Goal: Task Accomplishment & Management: Manage account settings

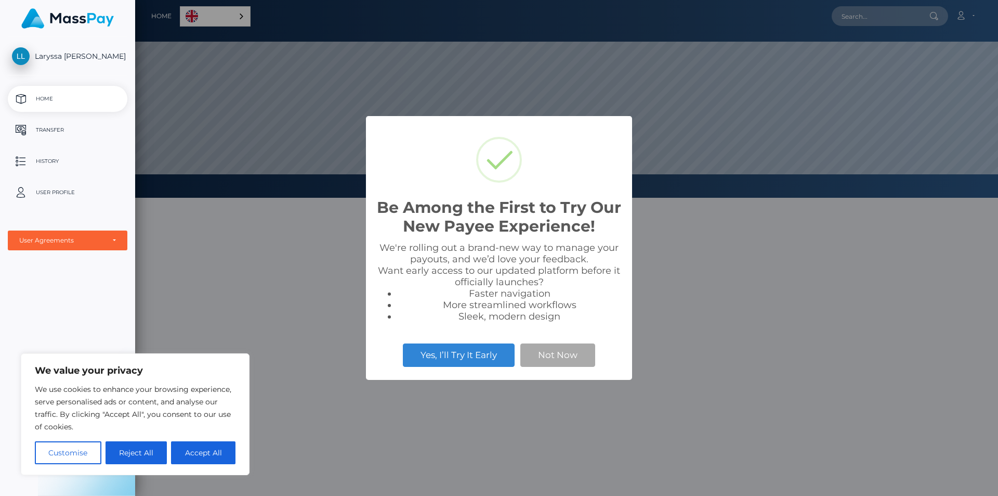
scroll to position [198, 863]
click at [559, 358] on button "Not Now" at bounding box center [557, 354] width 75 height 23
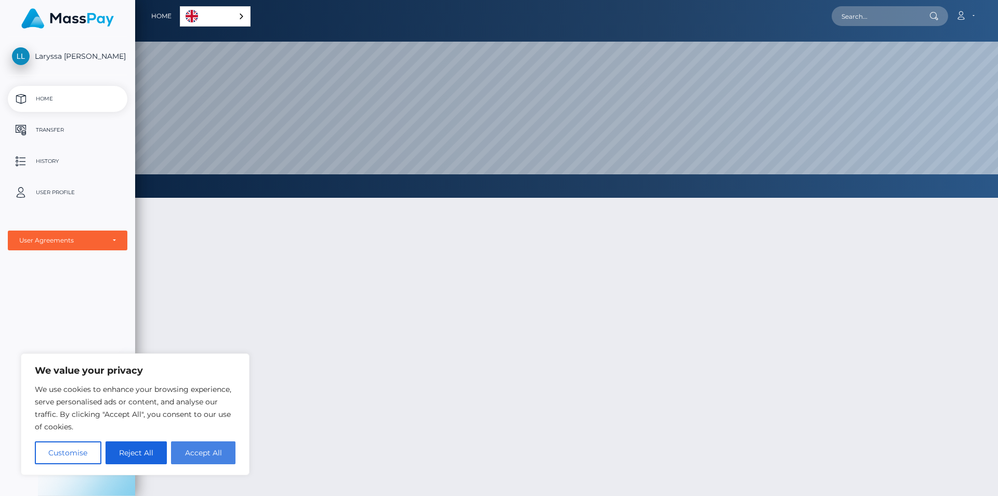
click at [216, 453] on button "Accept All" at bounding box center [203, 452] width 64 height 23
checkbox input "true"
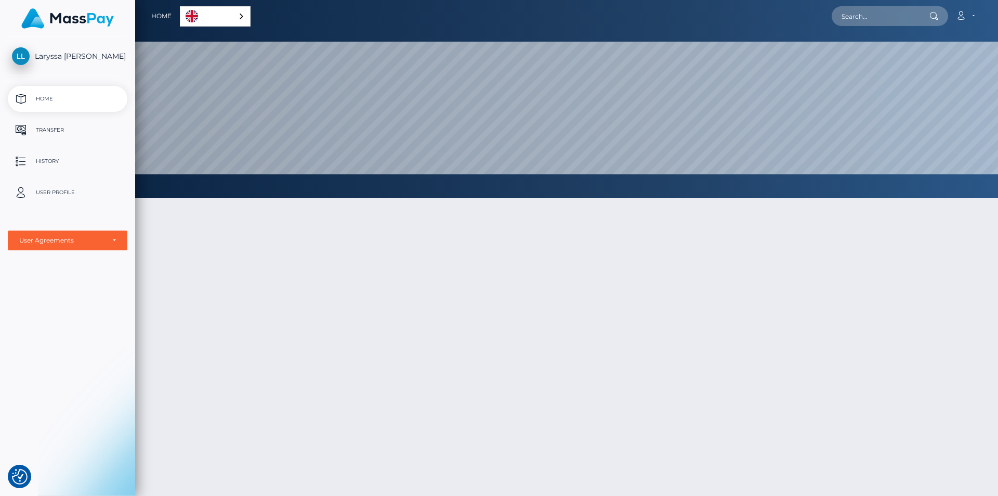
click at [218, 16] on link "English" at bounding box center [215, 16] width 70 height 19
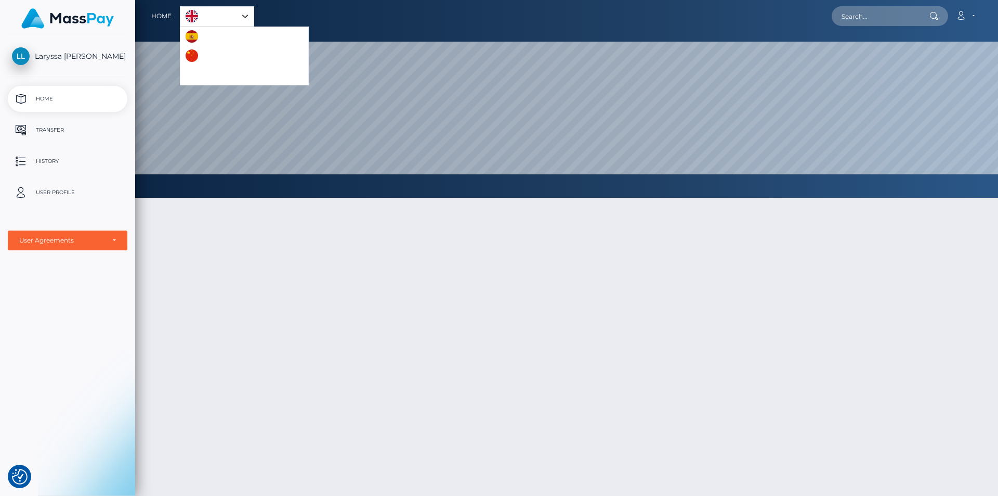
click at [254, 261] on div at bounding box center [566, 398] width 863 height 432
click at [250, 17] on link "English" at bounding box center [216, 16] width 73 height 19
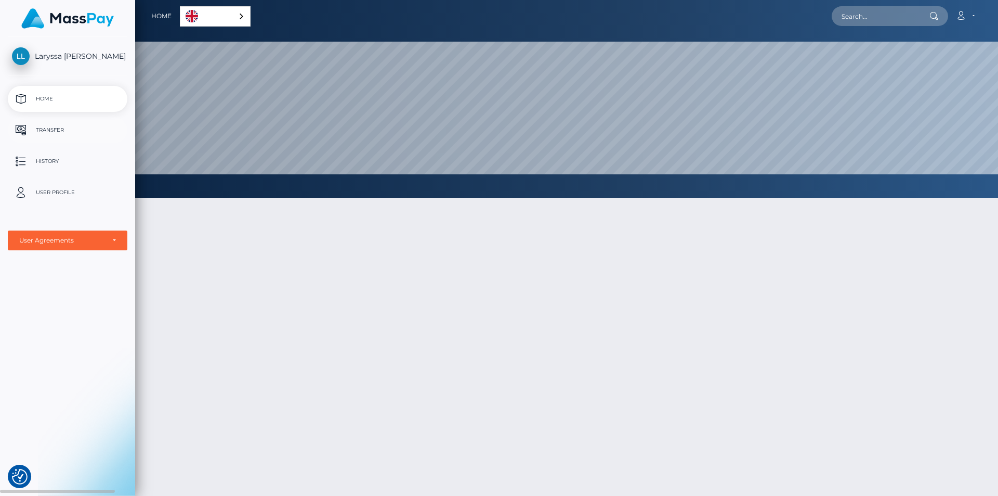
click at [55, 132] on p "Transfer" at bounding box center [67, 130] width 111 height 16
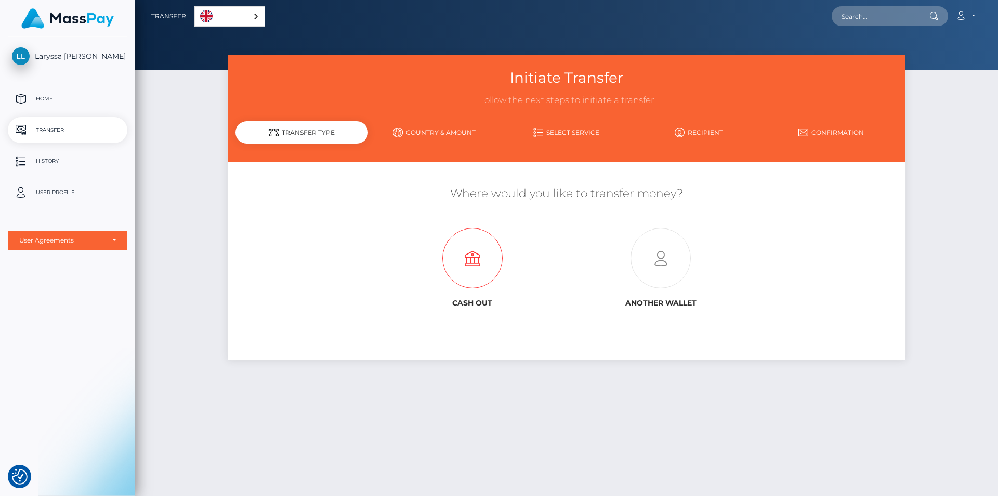
click at [478, 259] on icon at bounding box center [473, 258] width 188 height 60
click at [438, 131] on link "Country & Amount" at bounding box center [434, 132] width 133 height 18
click at [76, 196] on p "User Profile" at bounding box center [67, 193] width 111 height 16
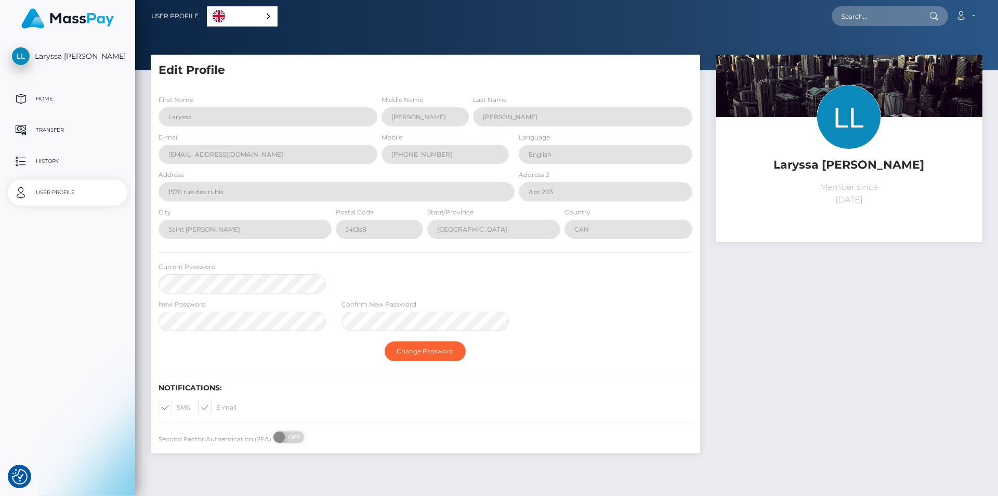
select select
click at [24, 98] on p "Home" at bounding box center [67, 99] width 111 height 16
click at [85, 56] on span "Laryssa [PERSON_NAME]" at bounding box center [68, 55] width 120 height 9
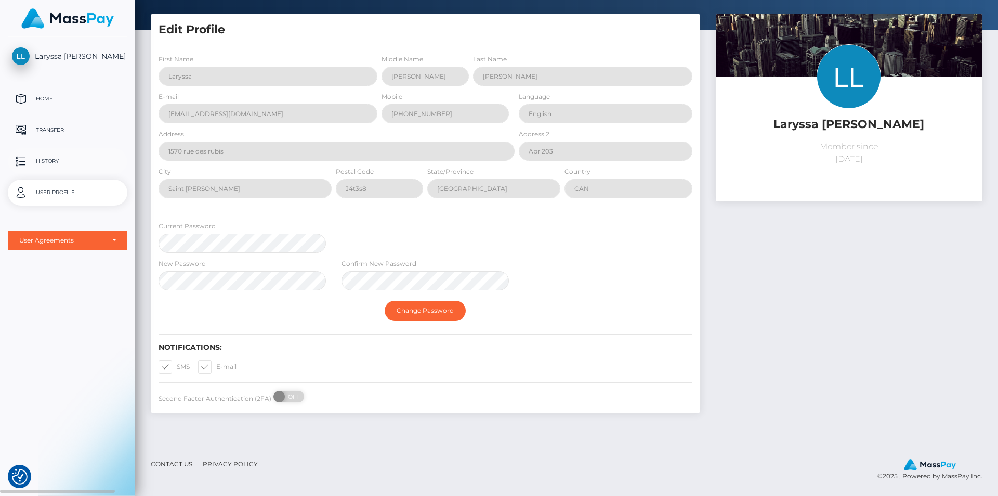
click at [47, 167] on p "History" at bounding box center [67, 161] width 111 height 16
